Goal: Task Accomplishment & Management: Manage account settings

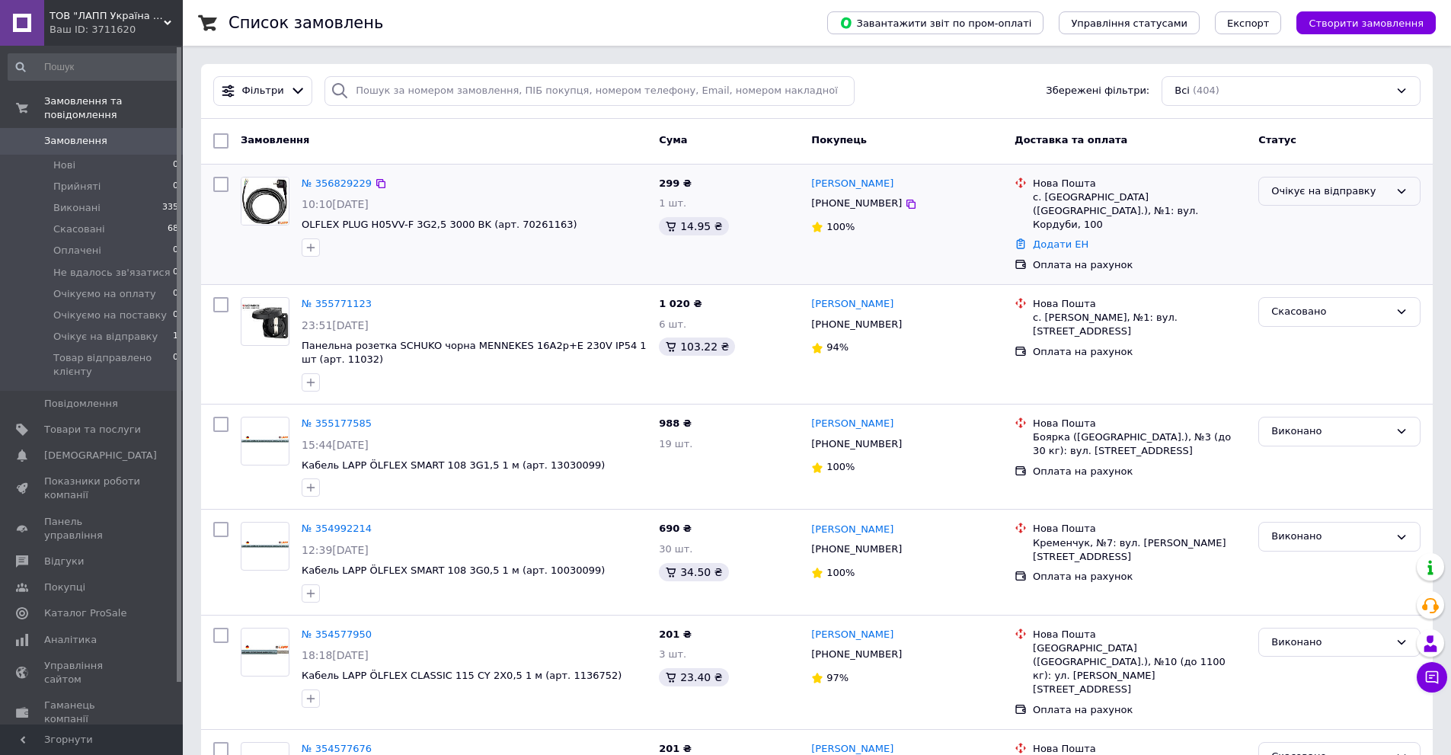
click at [1348, 192] on div "Очікує на відправку" at bounding box center [1331, 192] width 118 height 16
drag, startPoint x: 1358, startPoint y: 318, endPoint x: 1425, endPoint y: 314, distance: 67.2
click at [1358, 317] on li "Товар відправлено клієнту" at bounding box center [1339, 328] width 161 height 43
click at [93, 449] on span "[DEMOGRAPHIC_DATA]" at bounding box center [100, 456] width 113 height 14
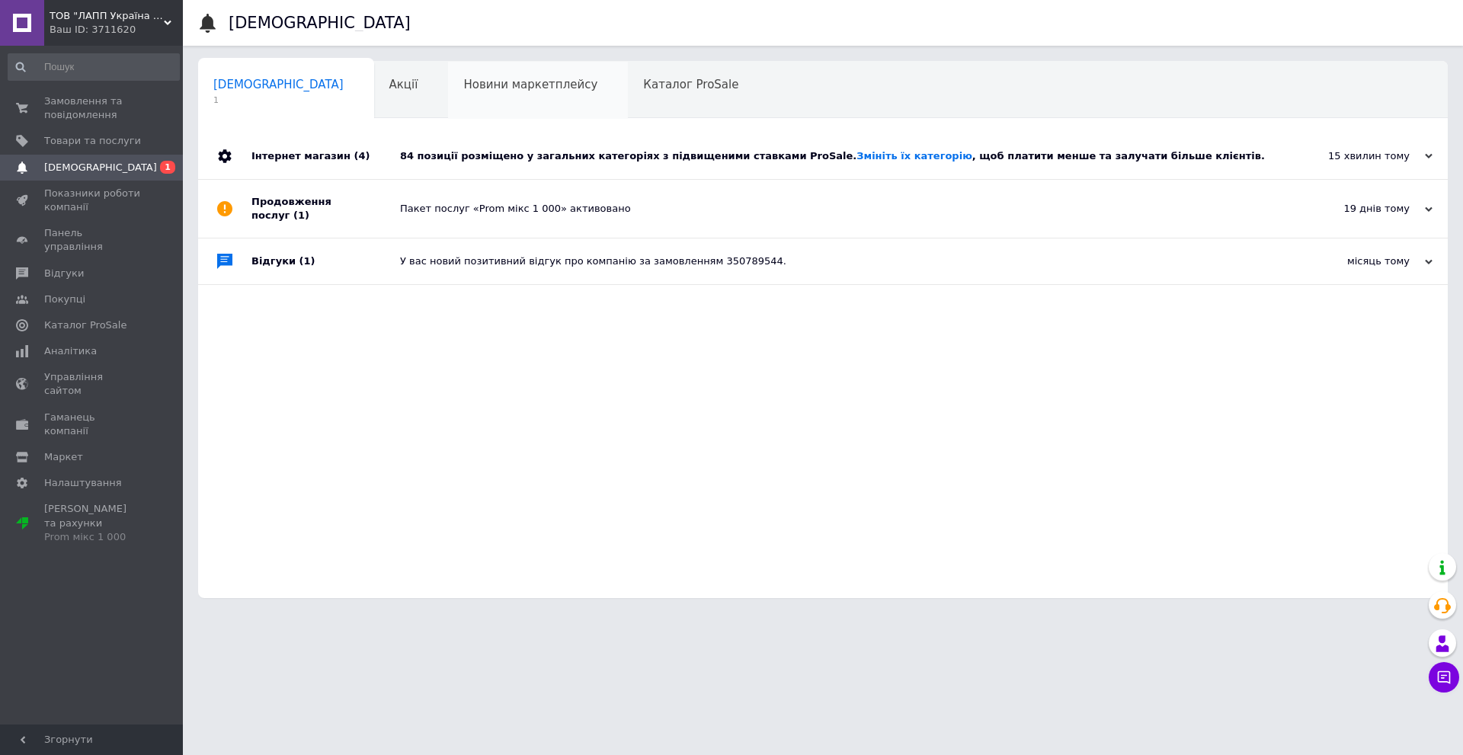
click at [498, 92] on div "Новини маркетплейсу 0" at bounding box center [538, 91] width 180 height 58
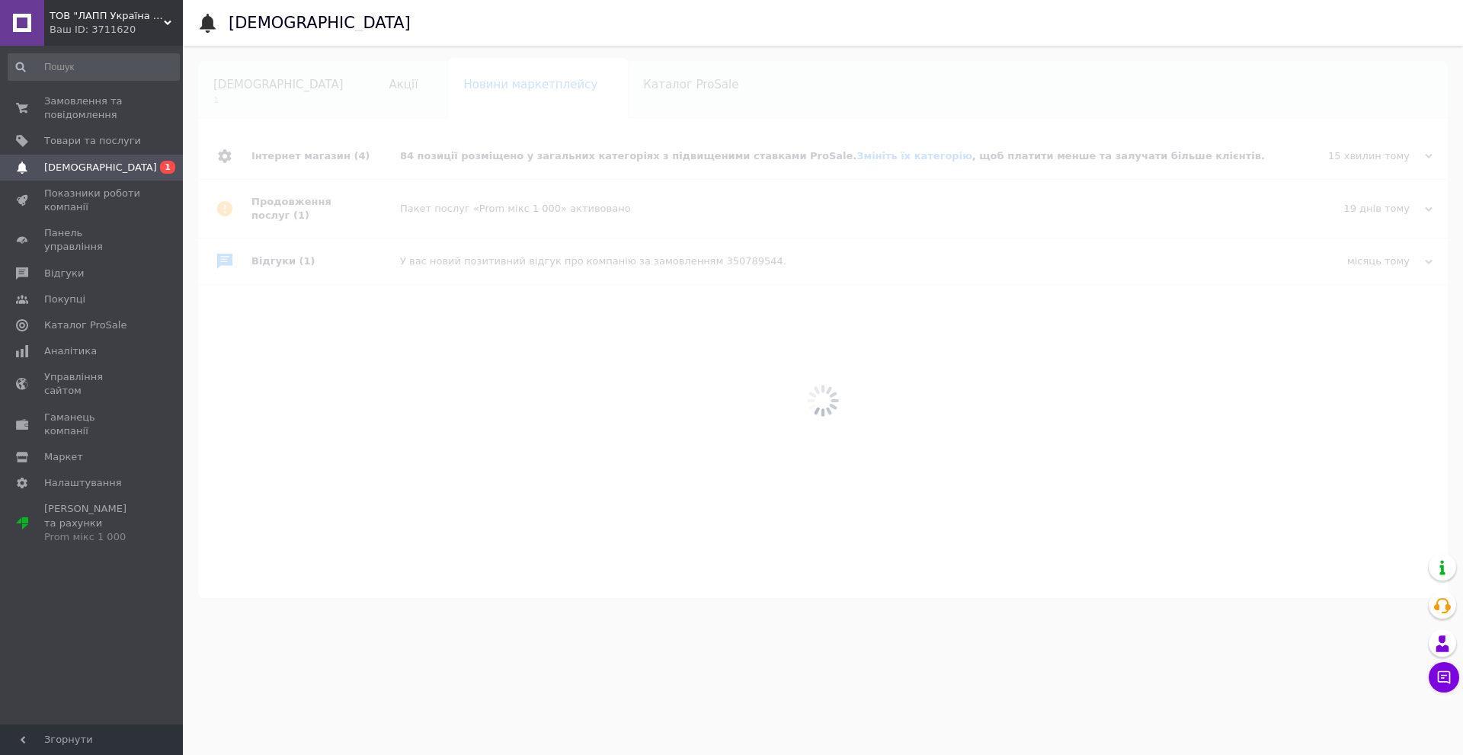
click at [357, 87] on div at bounding box center [823, 400] width 1280 height 709
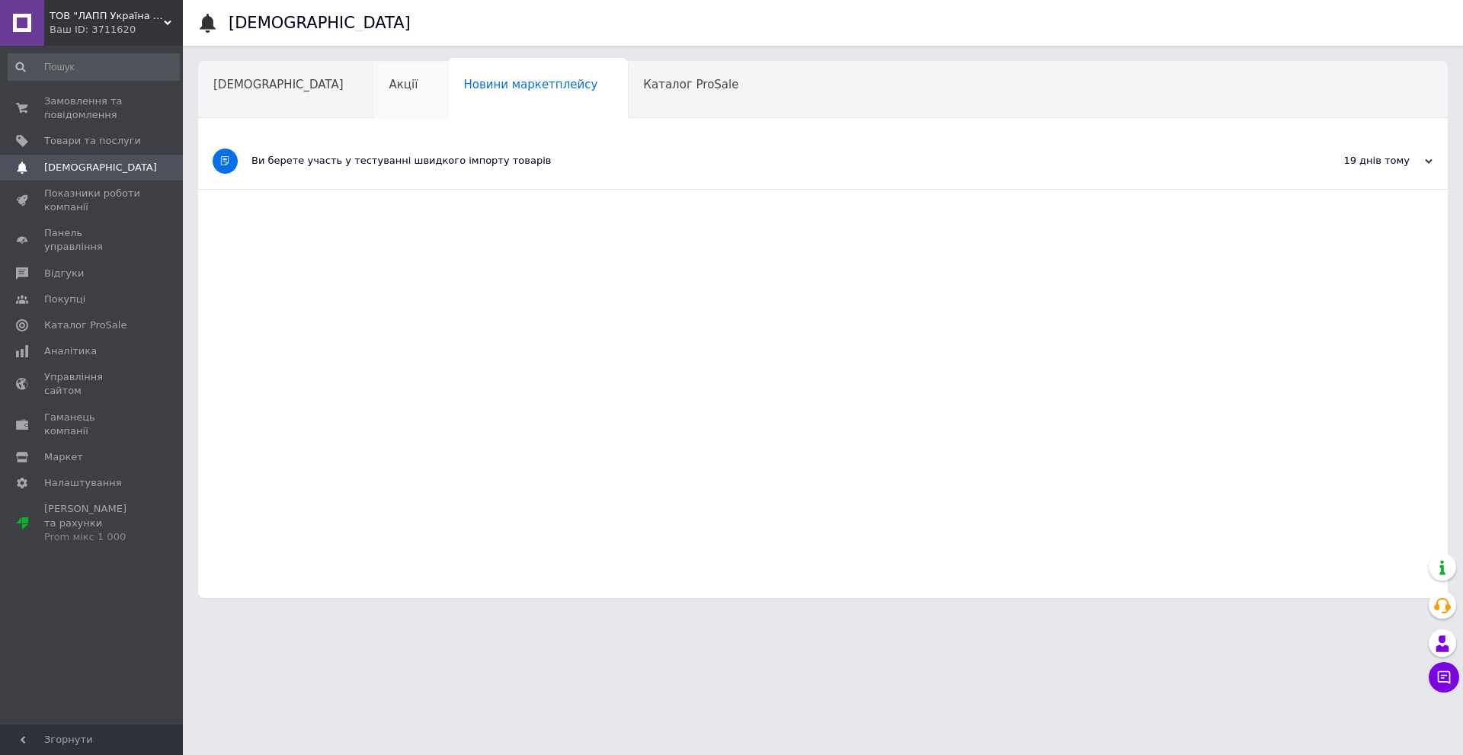
click at [374, 86] on div "Акції" at bounding box center [411, 91] width 75 height 58
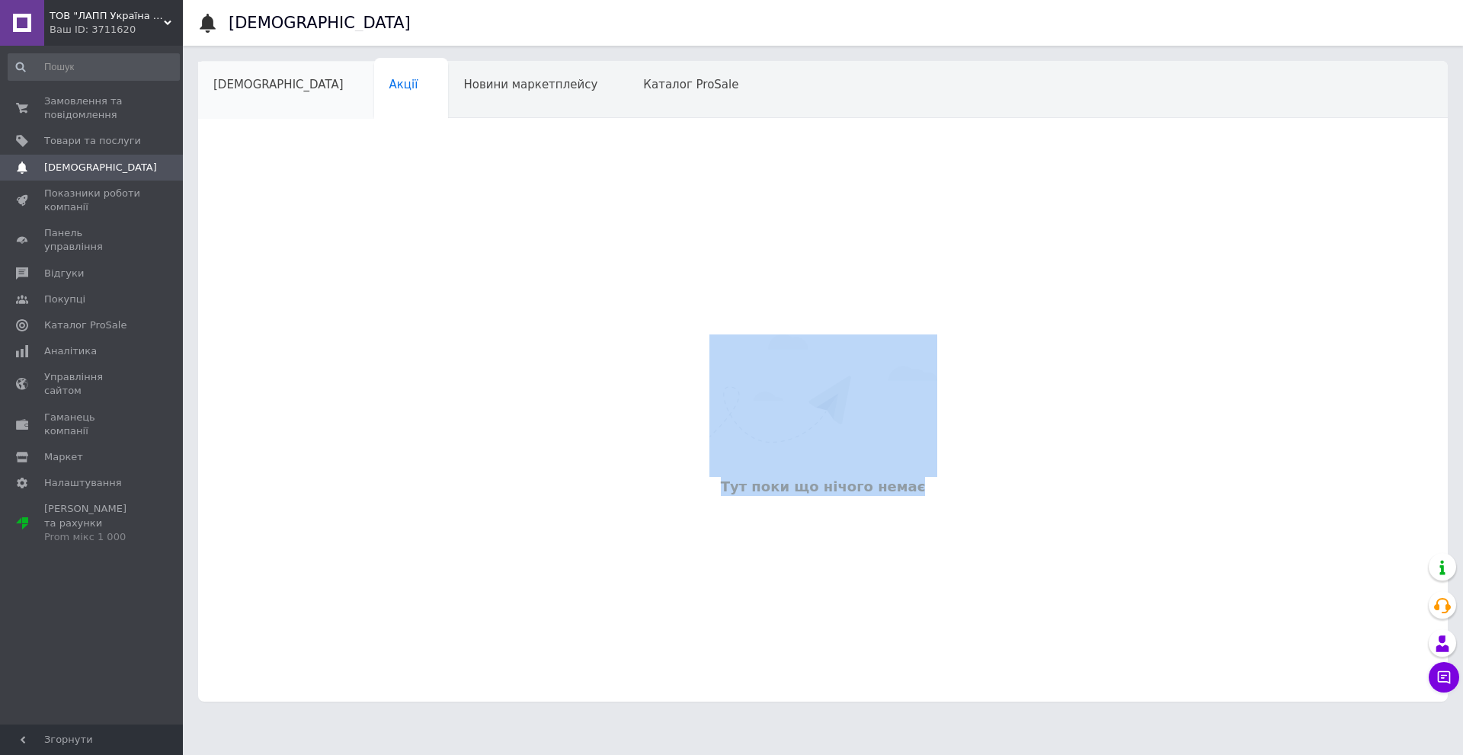
click at [251, 89] on span "[DEMOGRAPHIC_DATA]" at bounding box center [278, 85] width 130 height 14
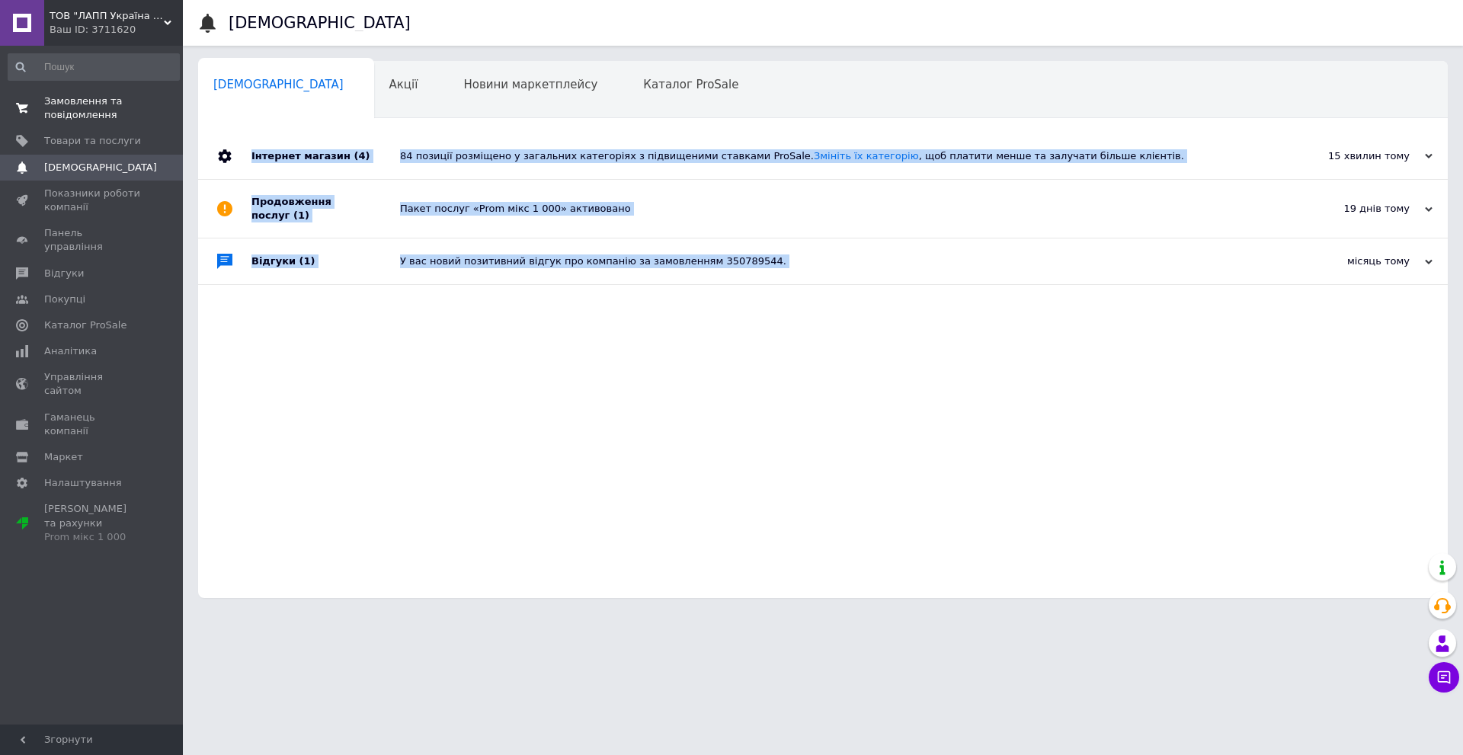
click at [90, 103] on span "Замовлення та повідомлення" at bounding box center [92, 107] width 97 height 27
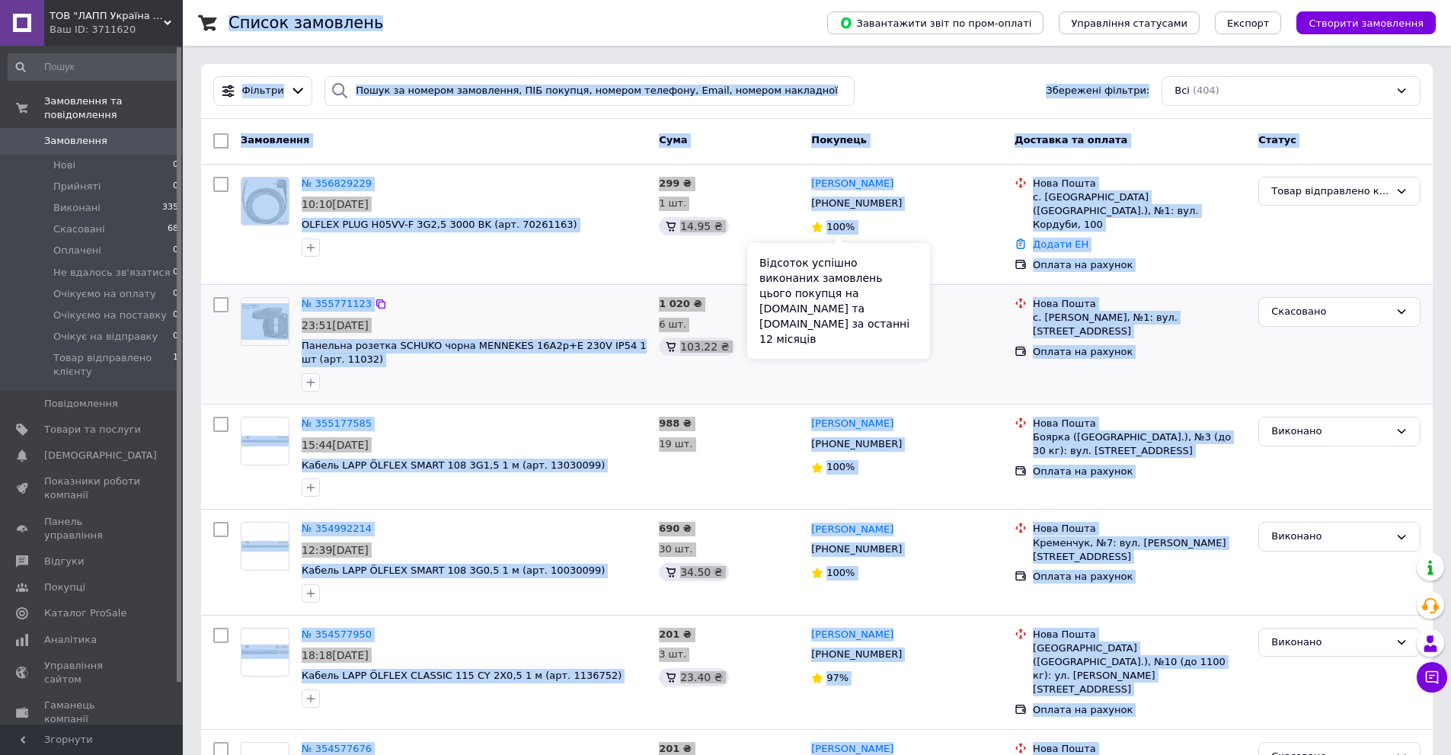
click at [949, 349] on div "Николай Боровский +380989029768 94%" at bounding box center [906, 344] width 203 height 107
